Goal: Find specific page/section: Find specific page/section

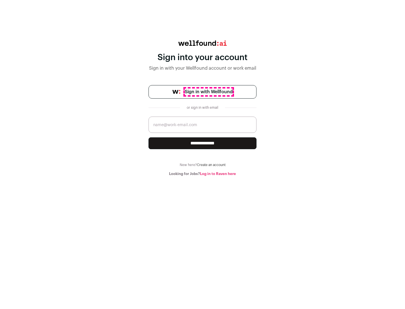
click at [208, 92] on span "Sign in with Wellfound" at bounding box center [209, 92] width 48 height 7
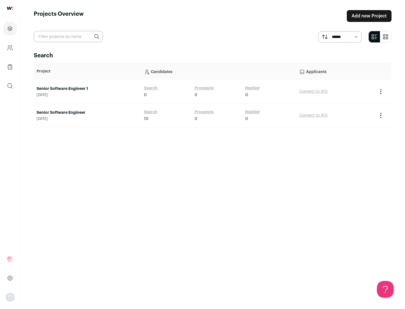
click at [87, 113] on link "Senior Software Engineer" at bounding box center [88, 113] width 102 height 6
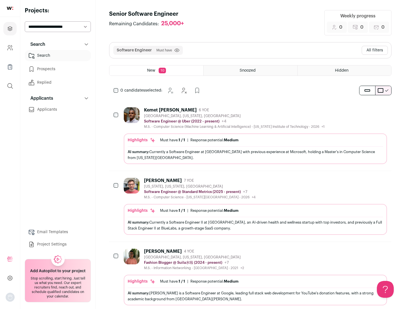
click at [250, 136] on div "Highlights Must have: 1 / 1 How many must haves have been fulfilled? | Response…" at bounding box center [255, 149] width 263 height 31
